Goal: Information Seeking & Learning: Learn about a topic

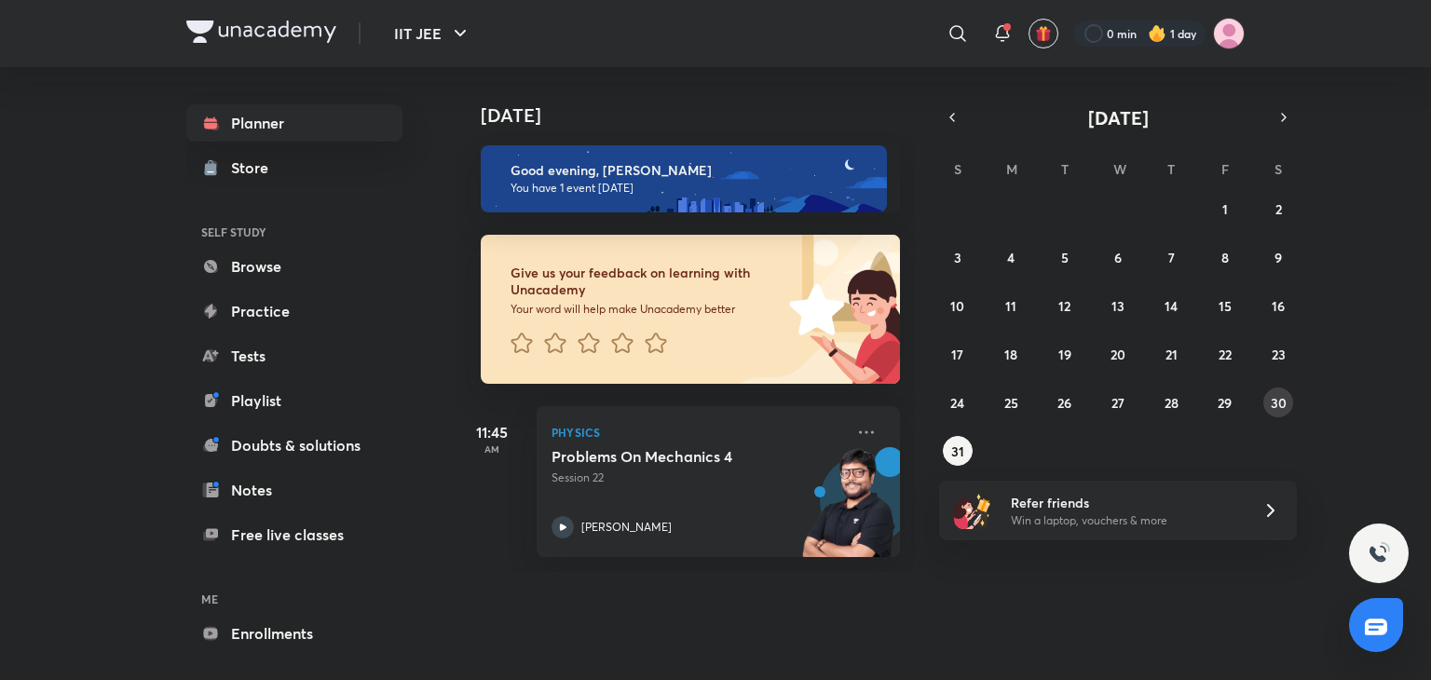
click at [1276, 403] on abbr "30" at bounding box center [1279, 403] width 16 height 18
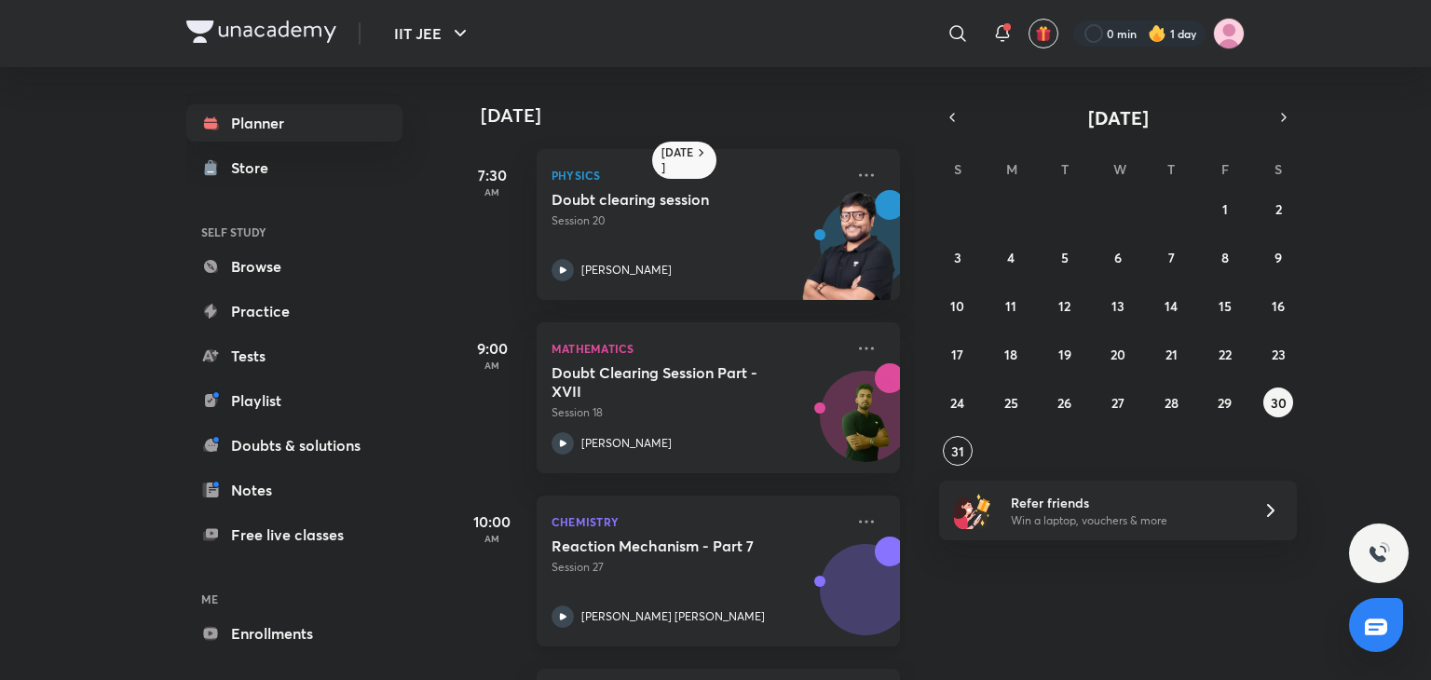
scroll to position [343, 0]
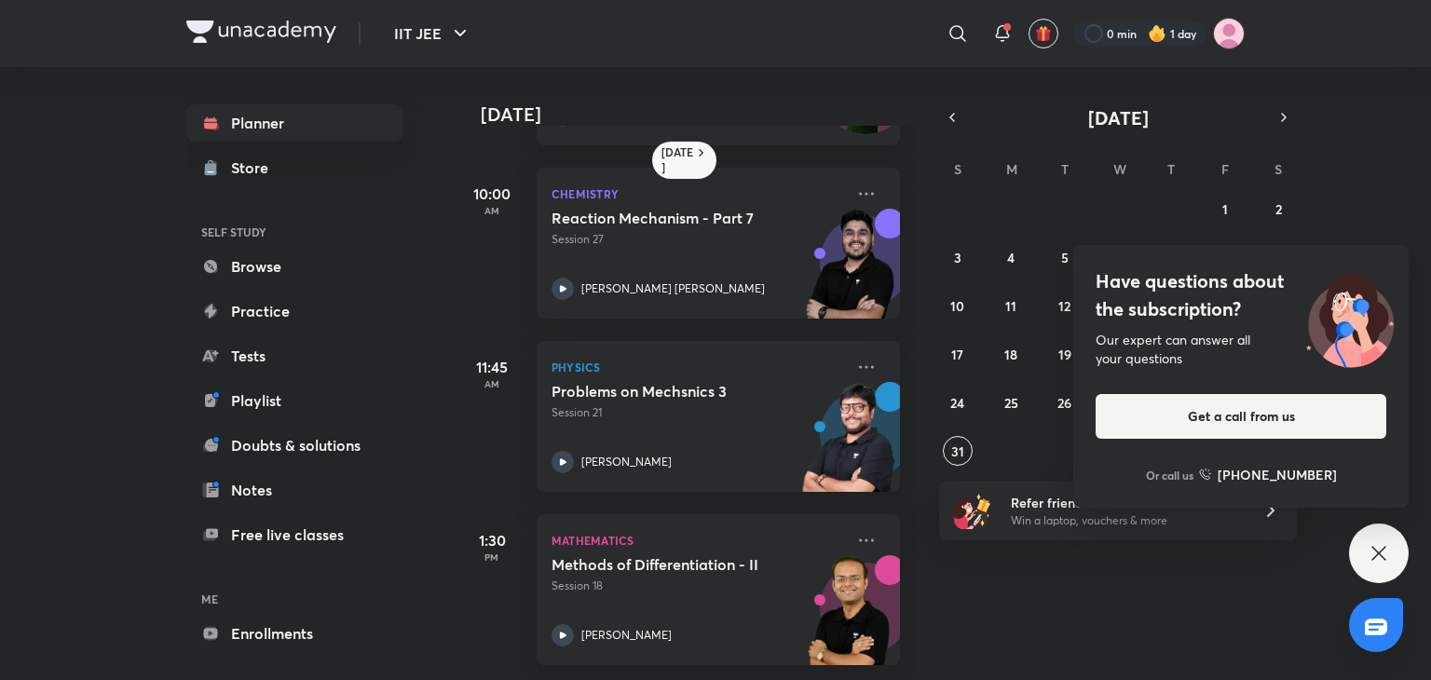
click at [1390, 560] on div "Have questions about the subscription? Our expert can answer all your questions…" at bounding box center [1379, 554] width 60 height 60
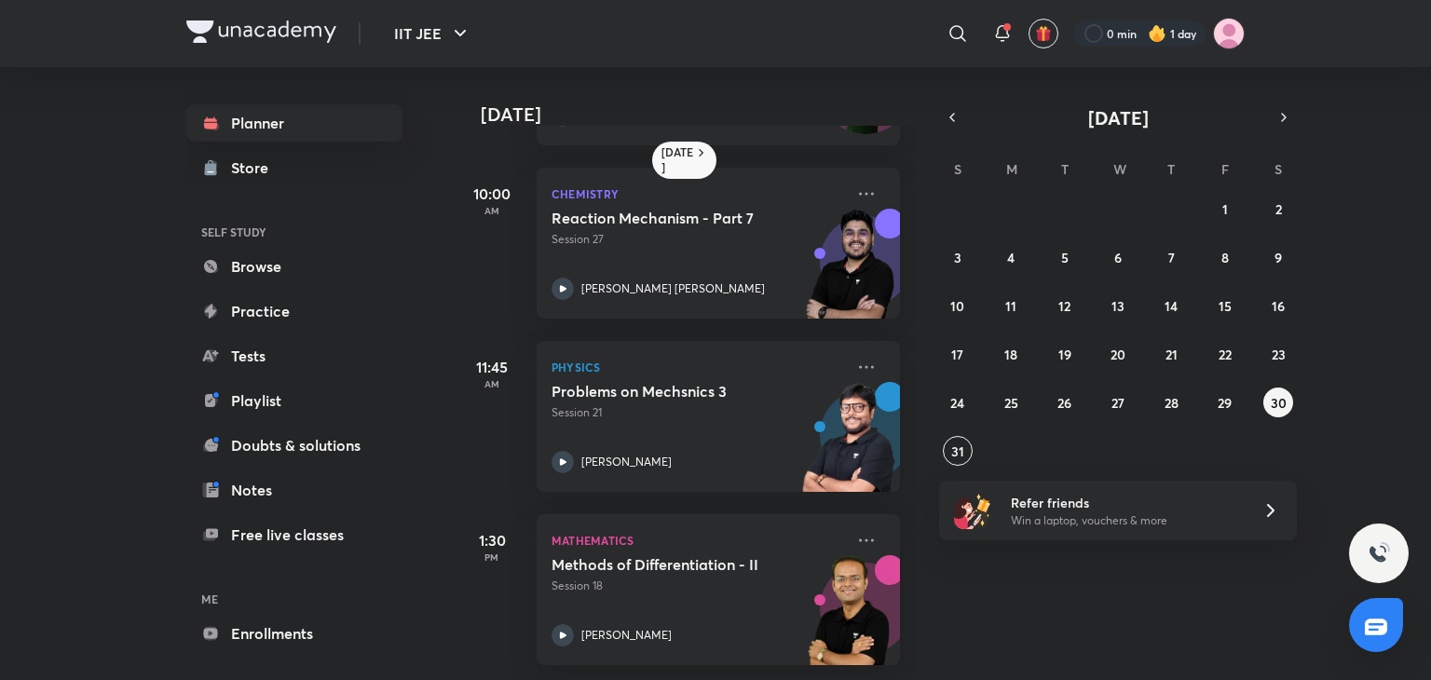
scroll to position [342, 0]
click at [858, 532] on icon at bounding box center [866, 540] width 22 height 22
click at [1137, 625] on div "[DATE] 7:30 AM Physics Doubt clearing session Session 20 [PERSON_NAME] 9:00 AM …" at bounding box center [941, 373] width 973 height 613
click at [1169, 406] on abbr "28" at bounding box center [1171, 403] width 14 height 18
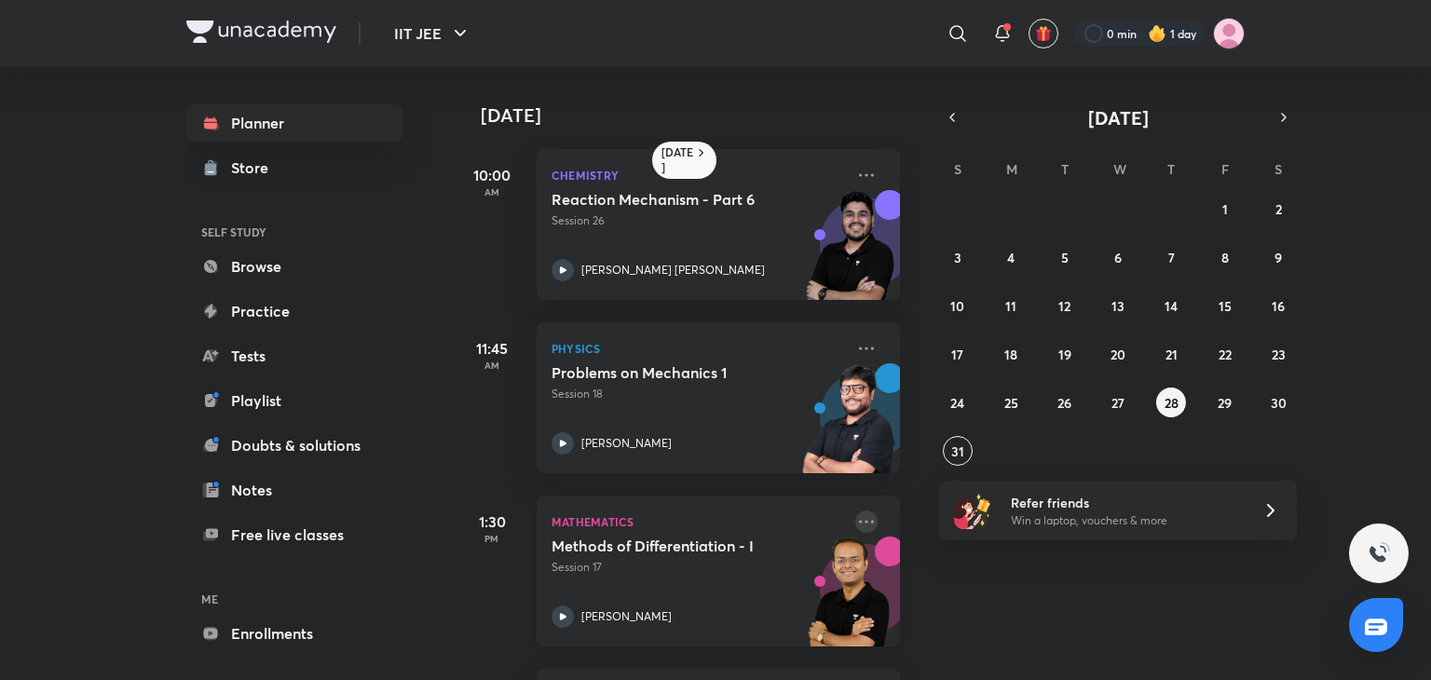
click at [857, 526] on icon at bounding box center [866, 521] width 22 height 22
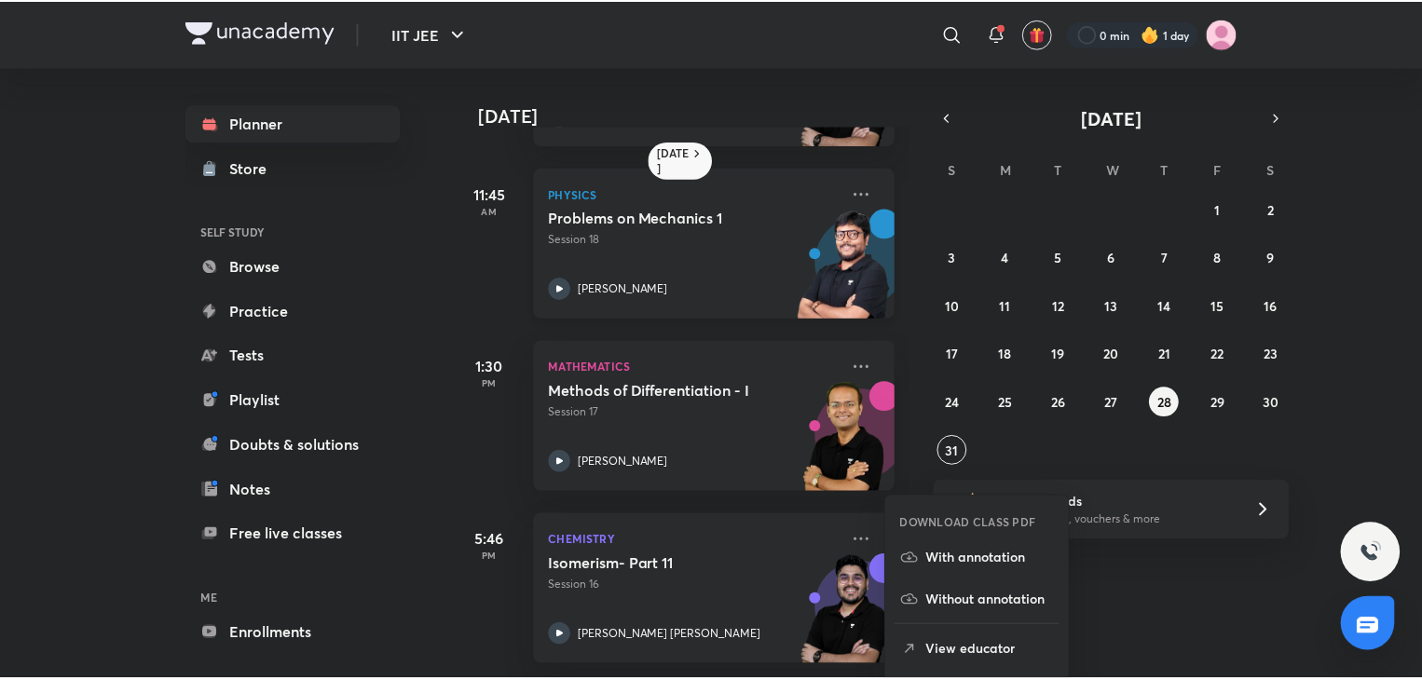
scroll to position [168, 0]
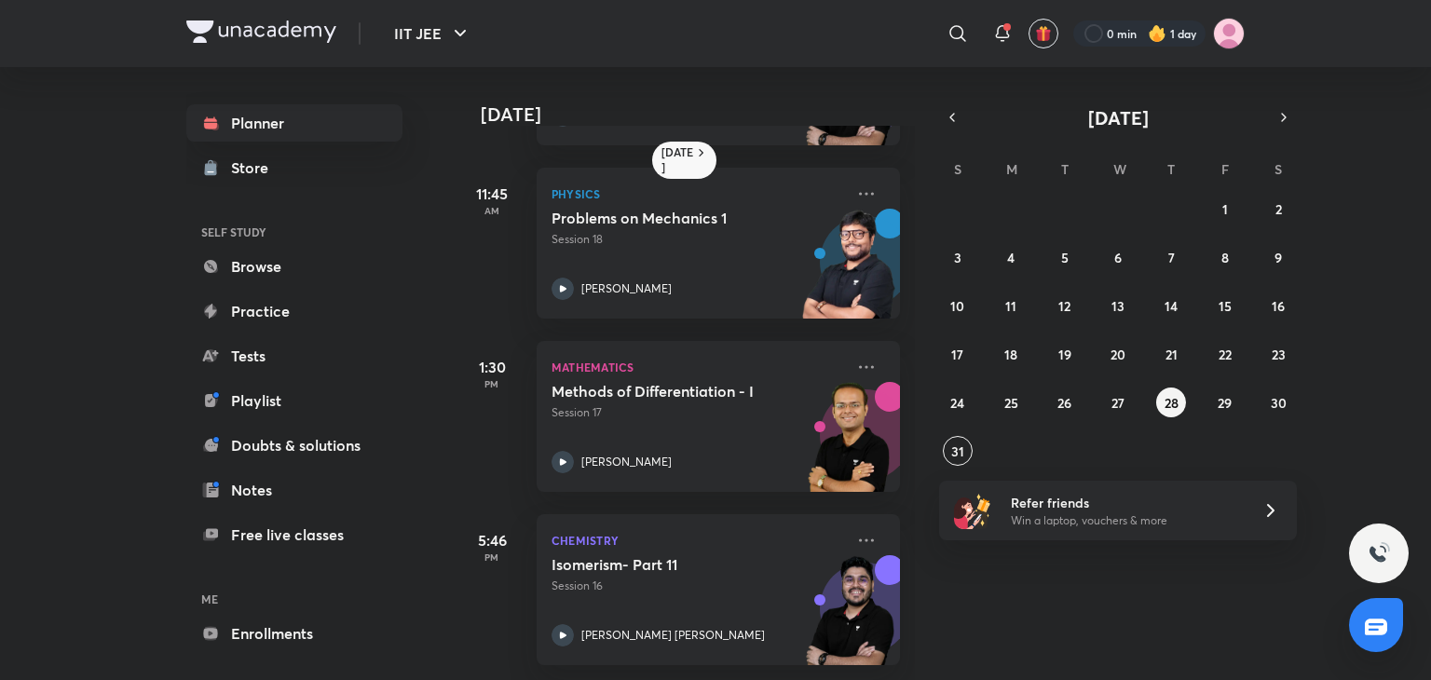
click at [1100, 571] on div "[DATE] 10:00 AM Chemistry Reaction Mechanism - Part 6 Session 26 [PERSON_NAME] …" at bounding box center [941, 373] width 973 height 613
click at [855, 360] on icon at bounding box center [866, 367] width 22 height 22
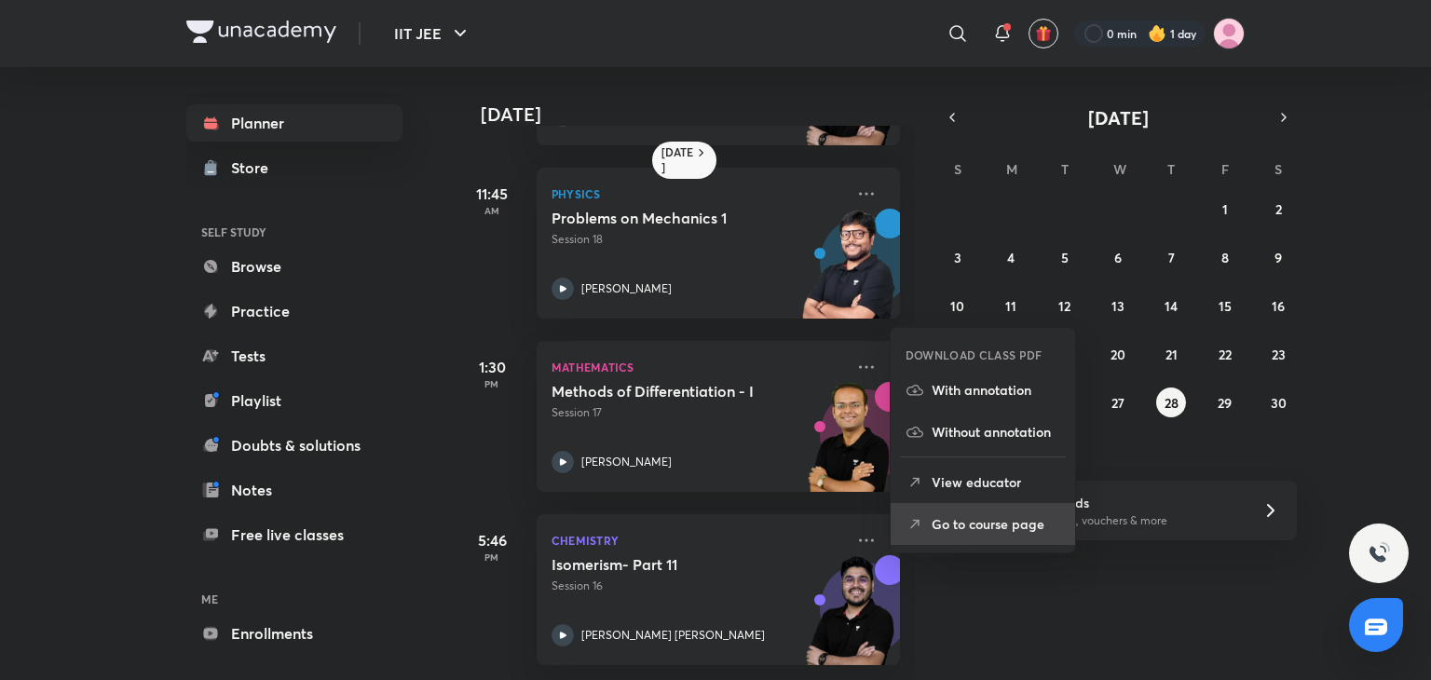
click at [985, 540] on li "Go to course page" at bounding box center [983, 524] width 184 height 42
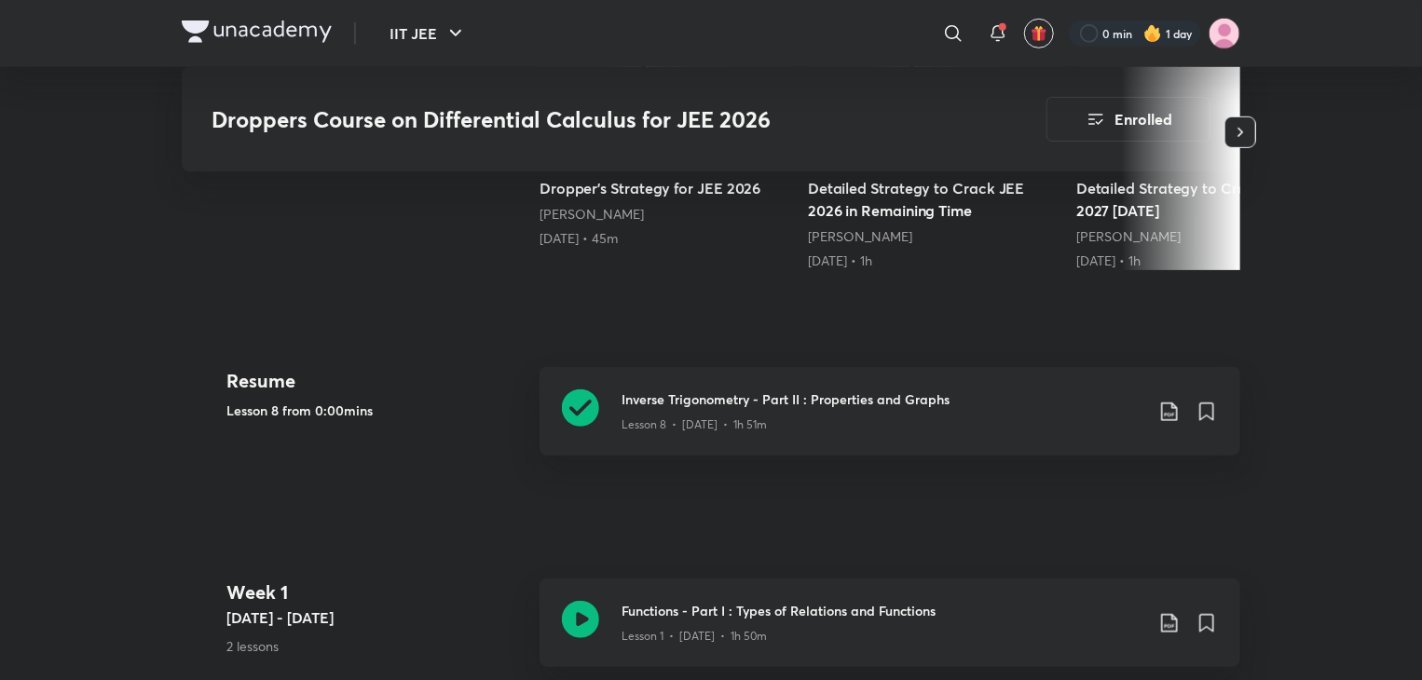
scroll to position [619, 0]
click at [825, 380] on div "Inverse Trigonometry - Part II : Properties and Graphs Lesson 8 • [DATE] • 1h 5…" at bounding box center [889, 410] width 701 height 88
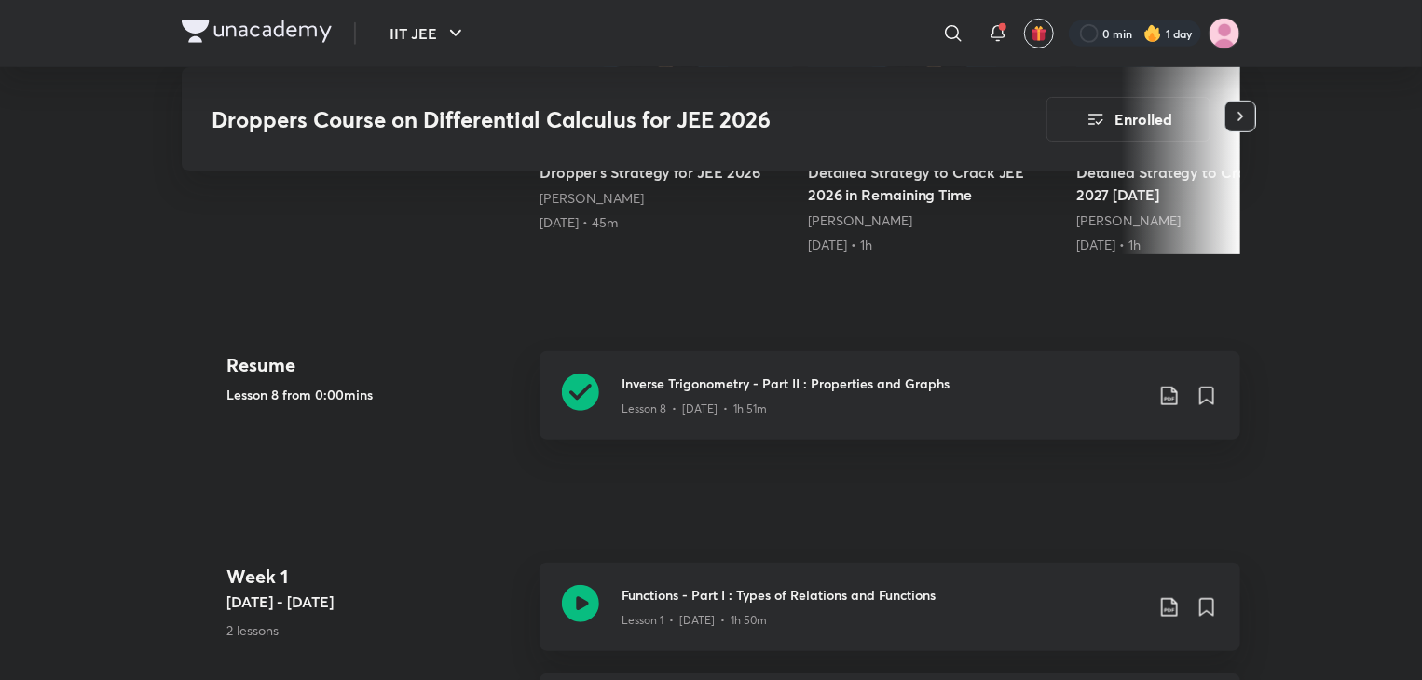
scroll to position [635, 0]
